Goal: Check status: Check status

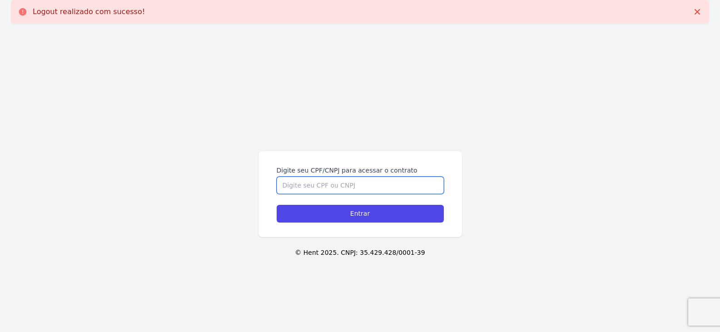
click at [320, 183] on input "Digite seu CPF/CNPJ para acessar o contrato" at bounding box center [360, 185] width 167 height 17
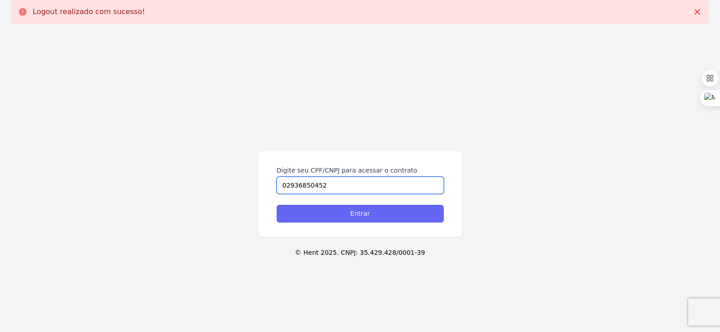
type input "02936850452"
click at [341, 220] on input "Entrar" at bounding box center [360, 214] width 167 height 18
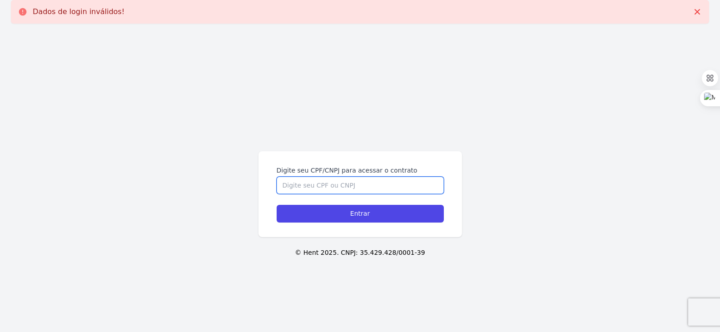
click at [354, 185] on input "Digite seu CPF/CNPJ para acessar o contrato" at bounding box center [360, 185] width 167 height 17
type input "02936850452"
click at [277, 205] on input "Entrar" at bounding box center [360, 214] width 167 height 18
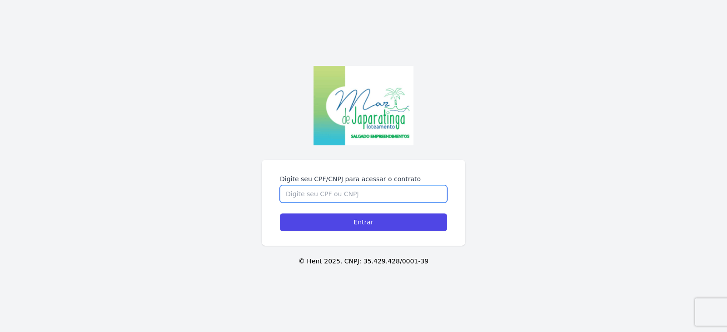
click at [312, 195] on input "Digite seu CPF/CNPJ para acessar o contrato" at bounding box center [363, 193] width 167 height 17
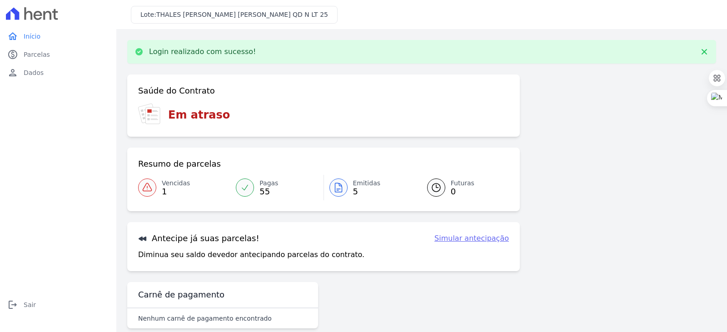
click at [261, 185] on span "Pagas" at bounding box center [269, 184] width 19 height 10
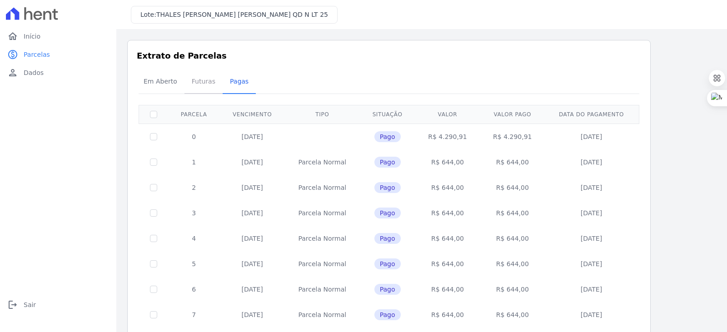
click at [194, 82] on span "Futuras" at bounding box center [203, 81] width 35 height 18
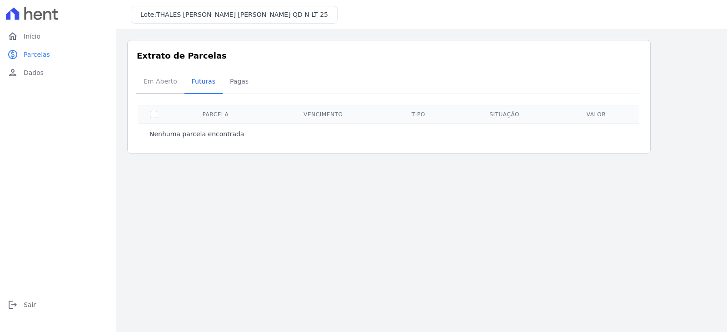
click at [160, 82] on span "Em Aberto" at bounding box center [160, 81] width 45 height 18
